Goal: Navigation & Orientation: Find specific page/section

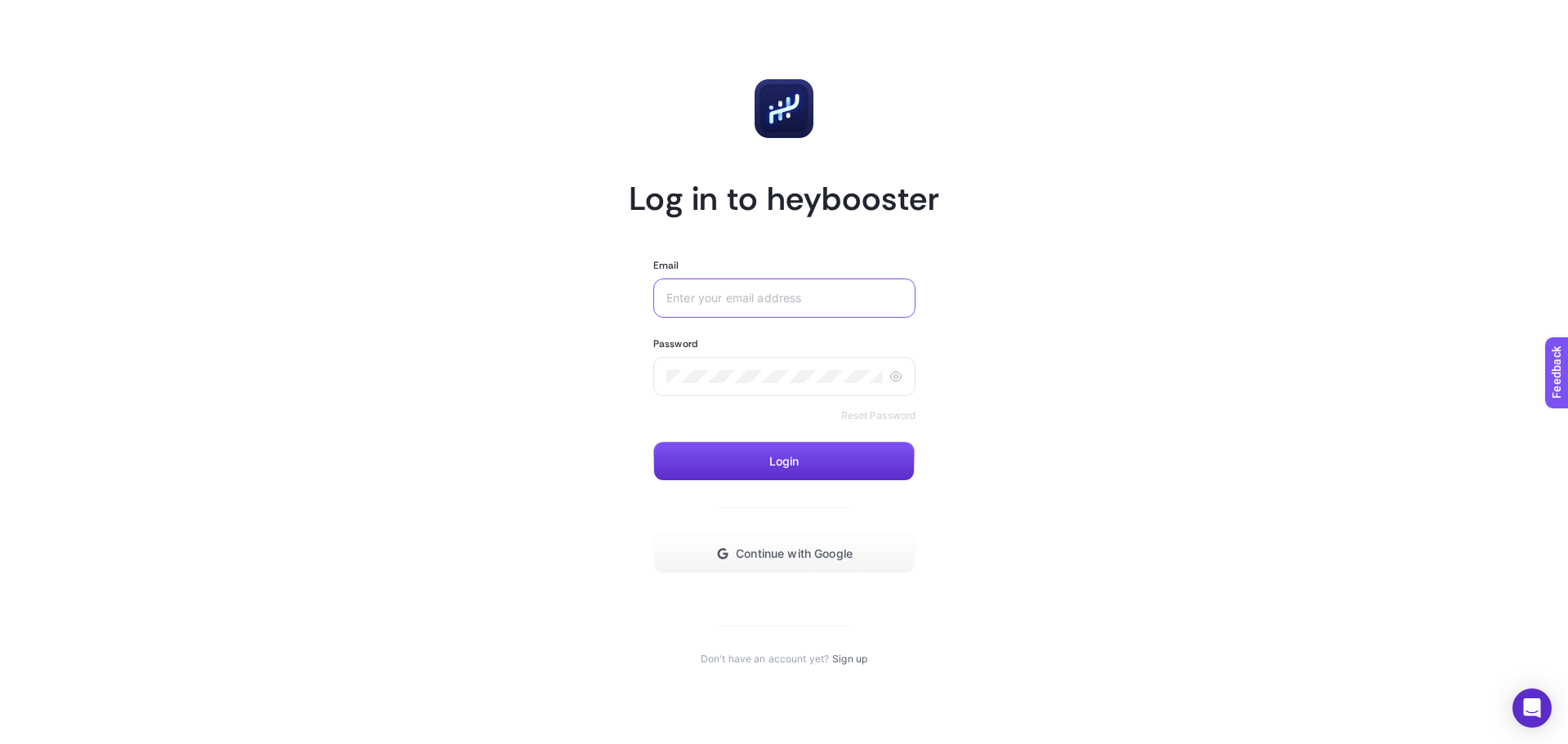
click at [781, 304] on input "Email" at bounding box center [784, 298] width 236 height 13
click at [774, 553] on span "Continue with Google" at bounding box center [794, 553] width 117 height 13
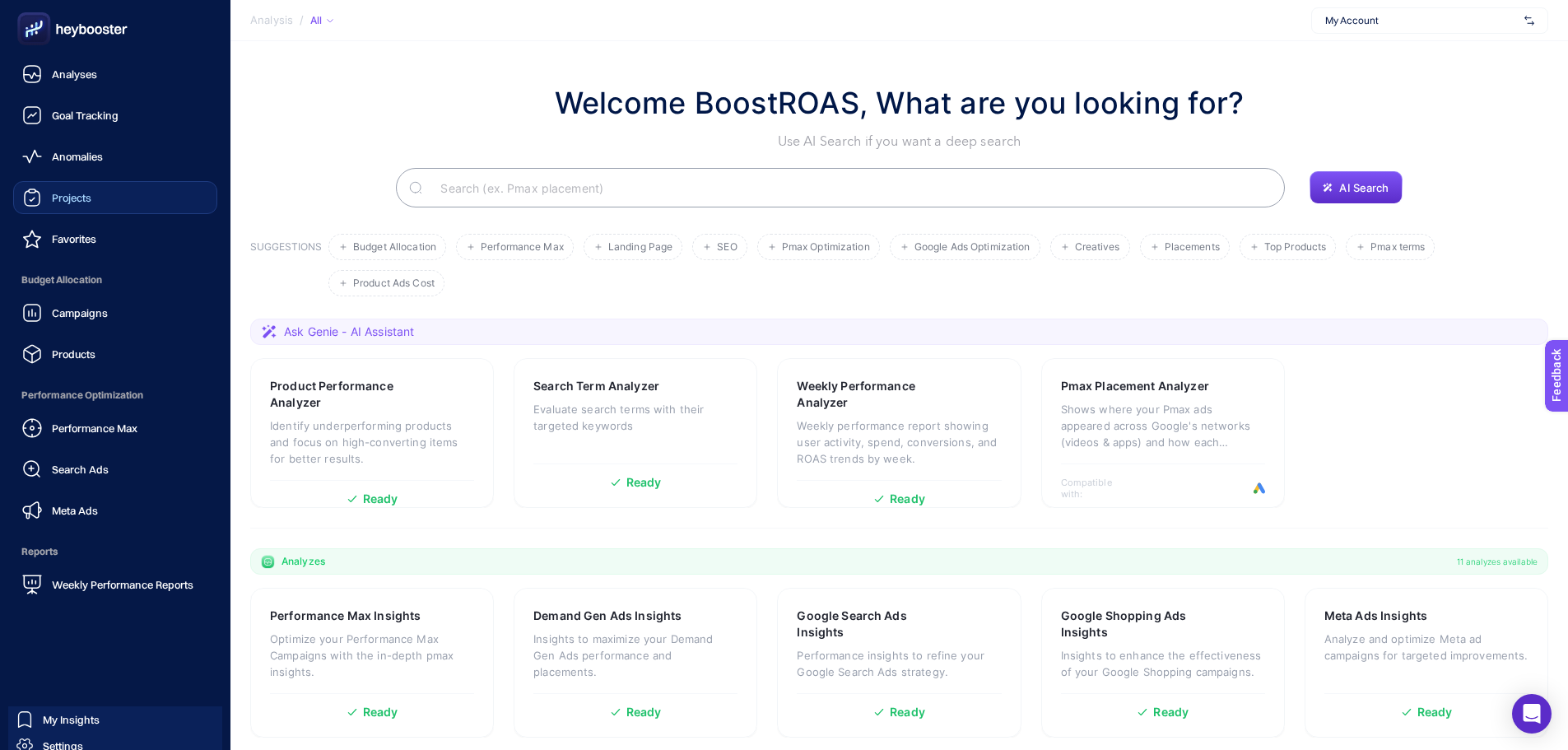
click at [116, 199] on link "Projects" at bounding box center [115, 197] width 204 height 33
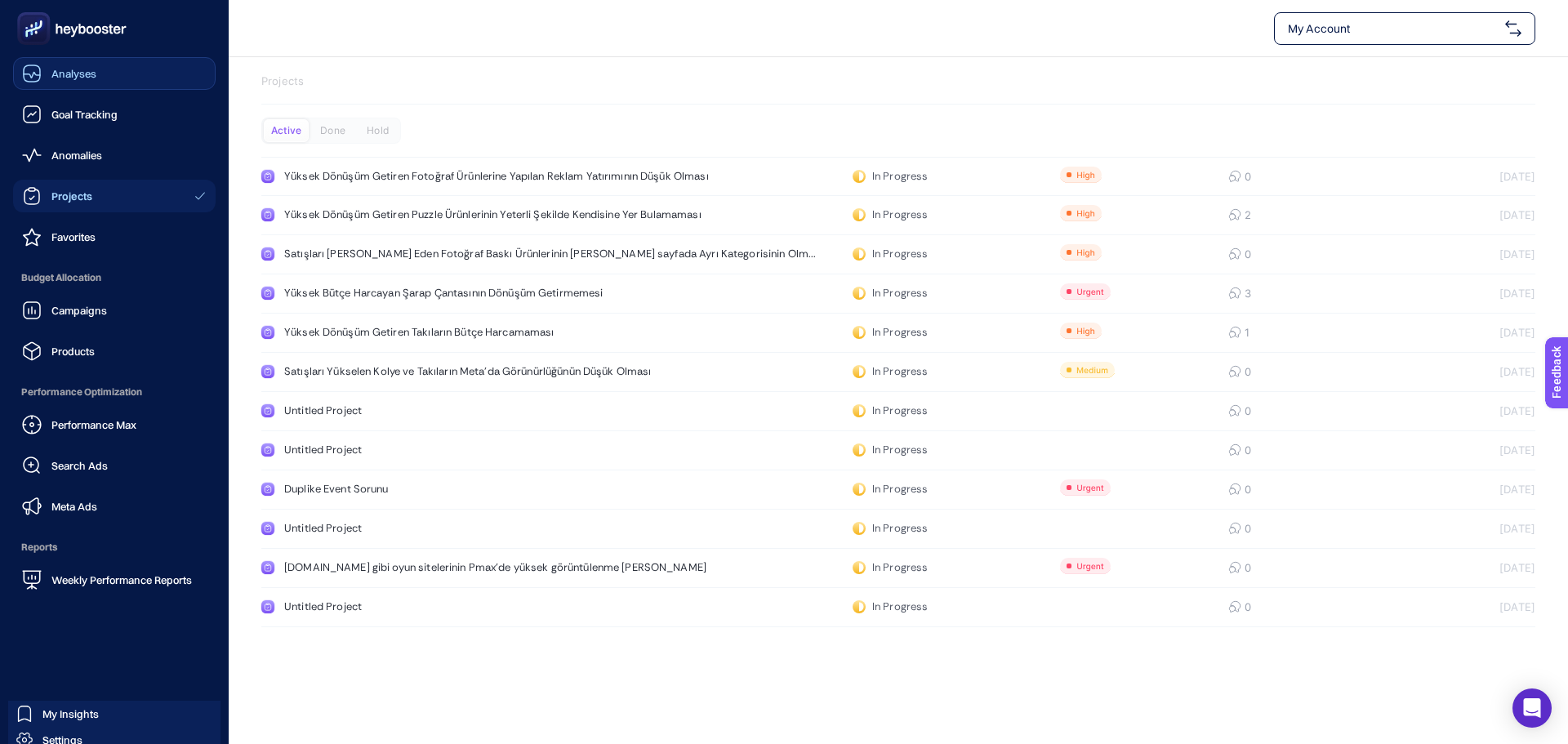
click at [59, 76] on span "Analyses" at bounding box center [74, 73] width 45 height 13
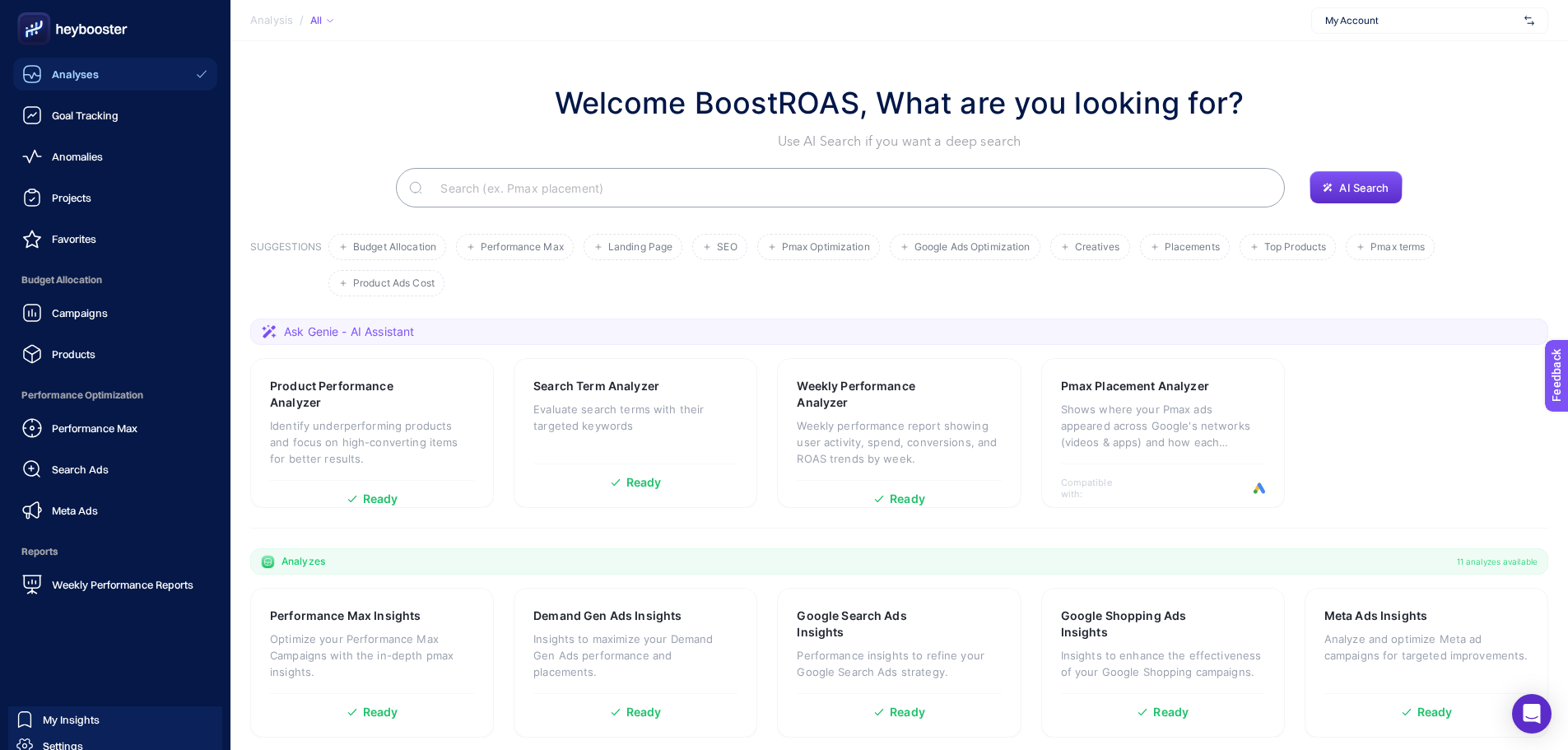
click at [88, 134] on ul "Analyses Goal Tracking Anomalies Projects Favorites Budget Allocation Campaigns…" at bounding box center [115, 330] width 204 height 543
click at [84, 119] on span "Goal Tracking" at bounding box center [85, 115] width 67 height 13
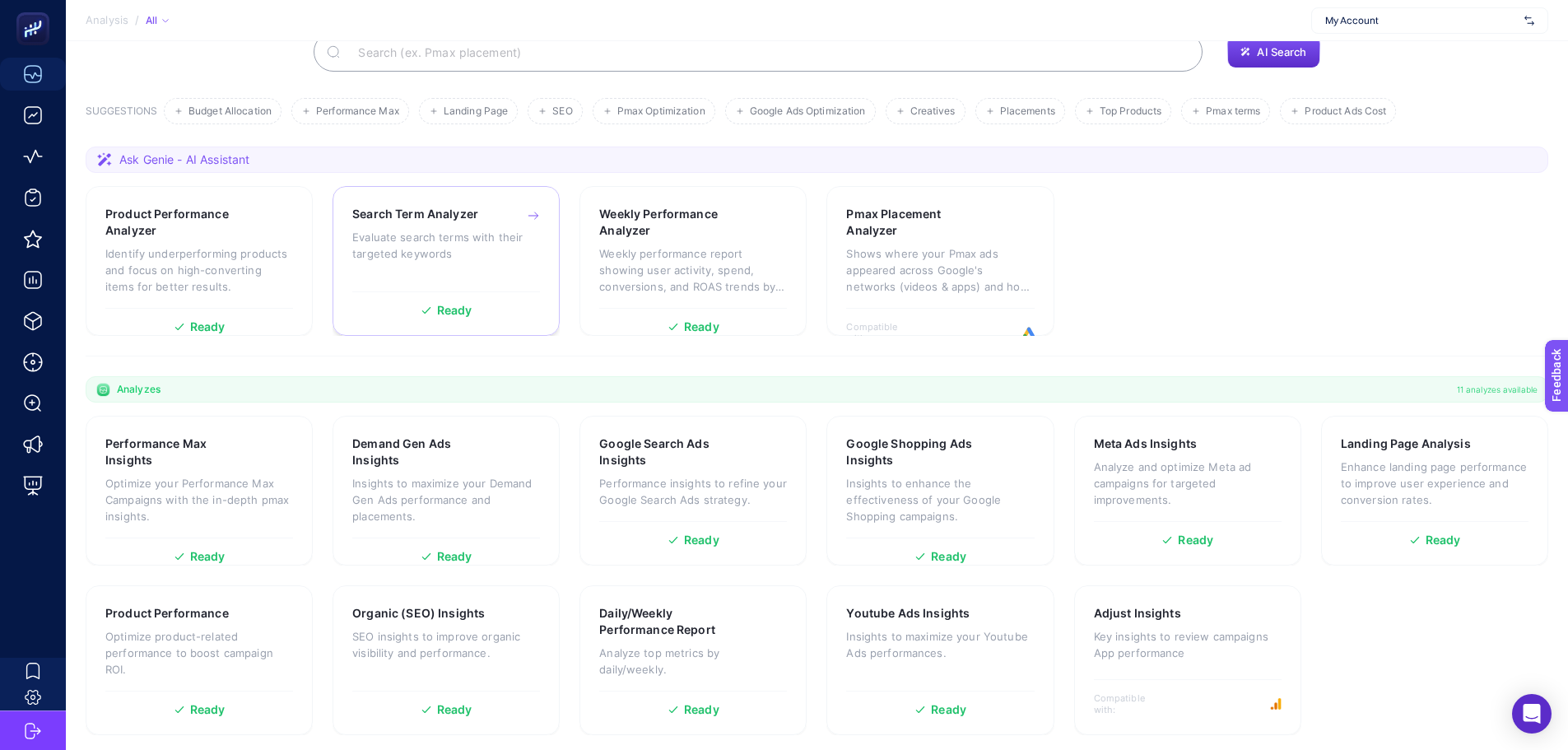
scroll to position [141, 0]
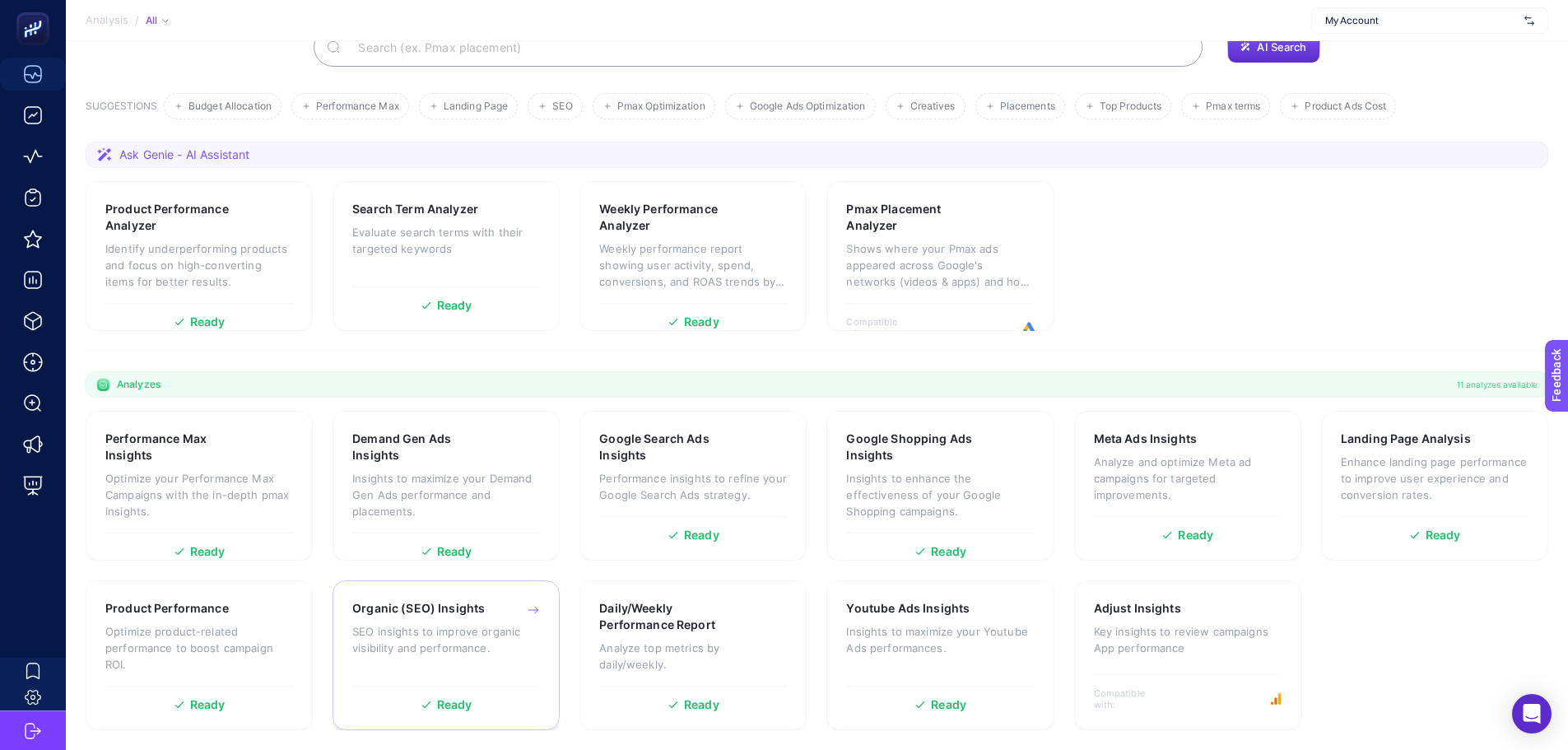
click at [478, 615] on h3 "Organic (SEO) Insights" at bounding box center [418, 608] width 132 height 16
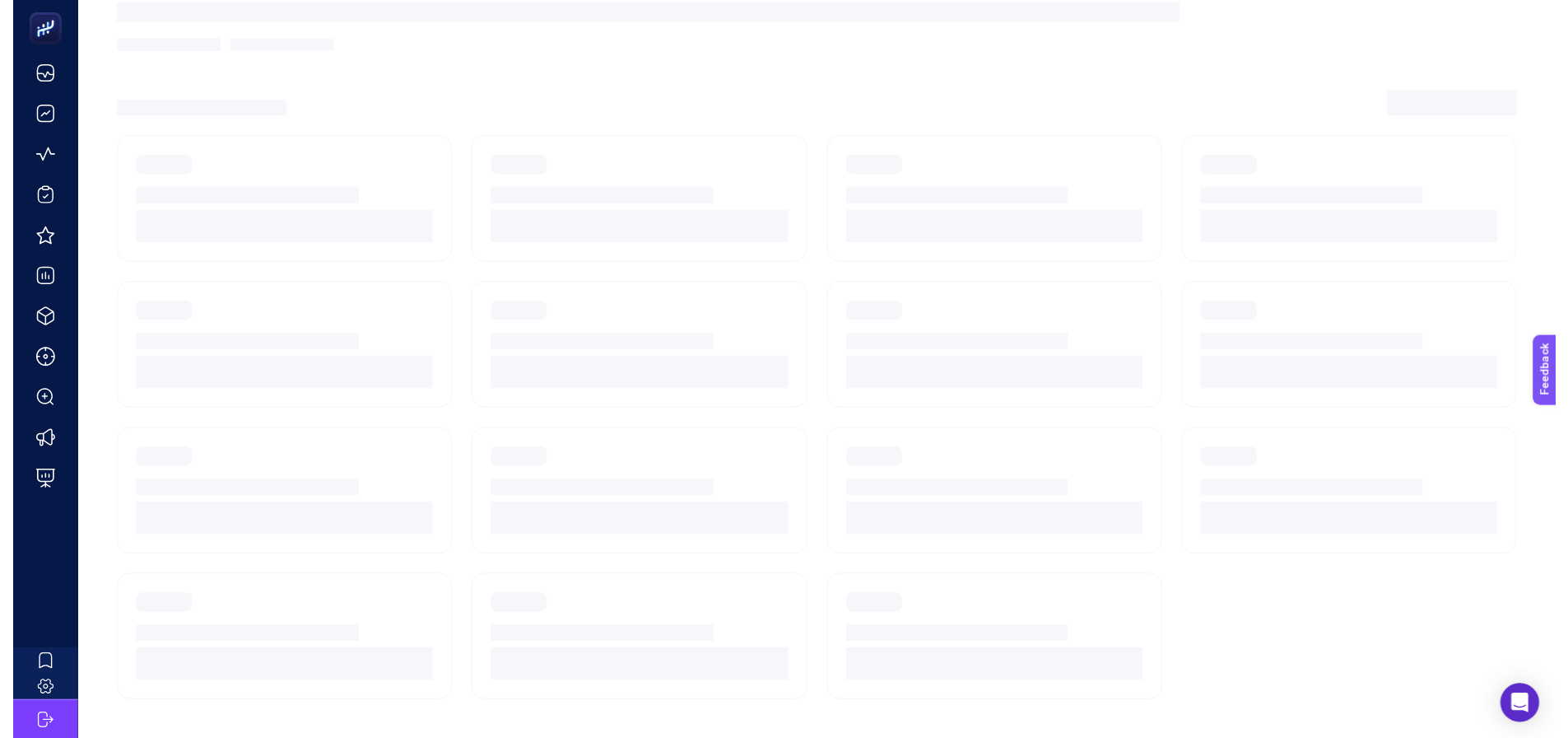
scroll to position [12, 0]
